Goal: Transaction & Acquisition: Purchase product/service

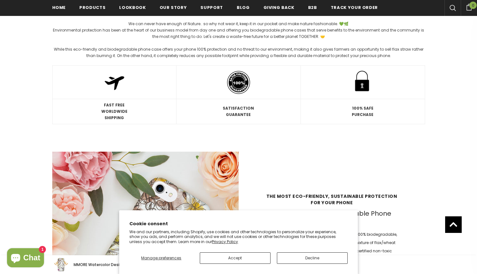
scroll to position [822, 0]
